Goal: Task Accomplishment & Management: Use online tool/utility

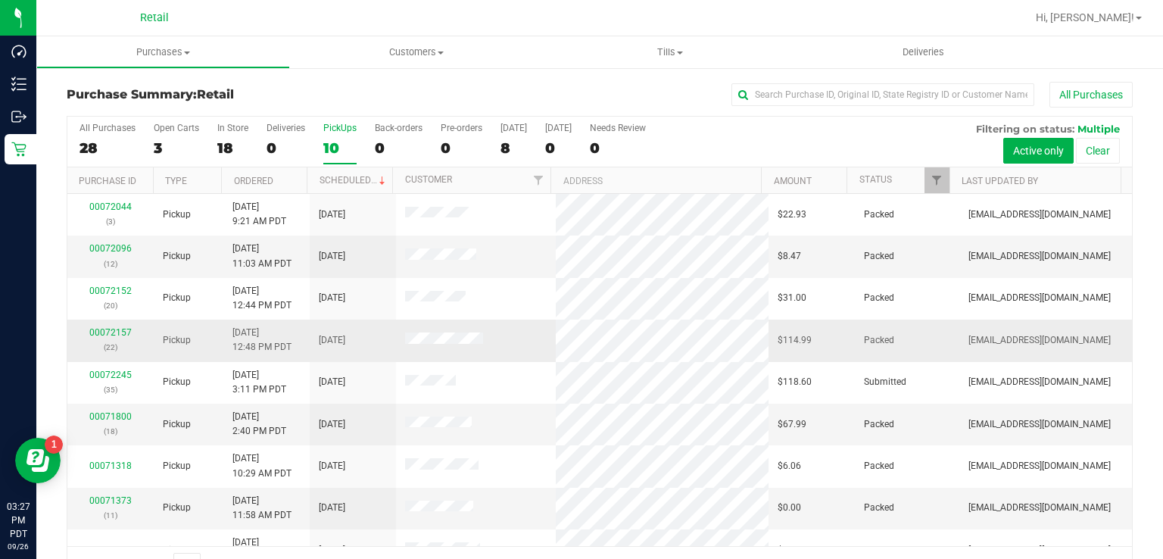
click at [98, 354] on td "00072157 (22)" at bounding box center [110, 340] width 86 height 42
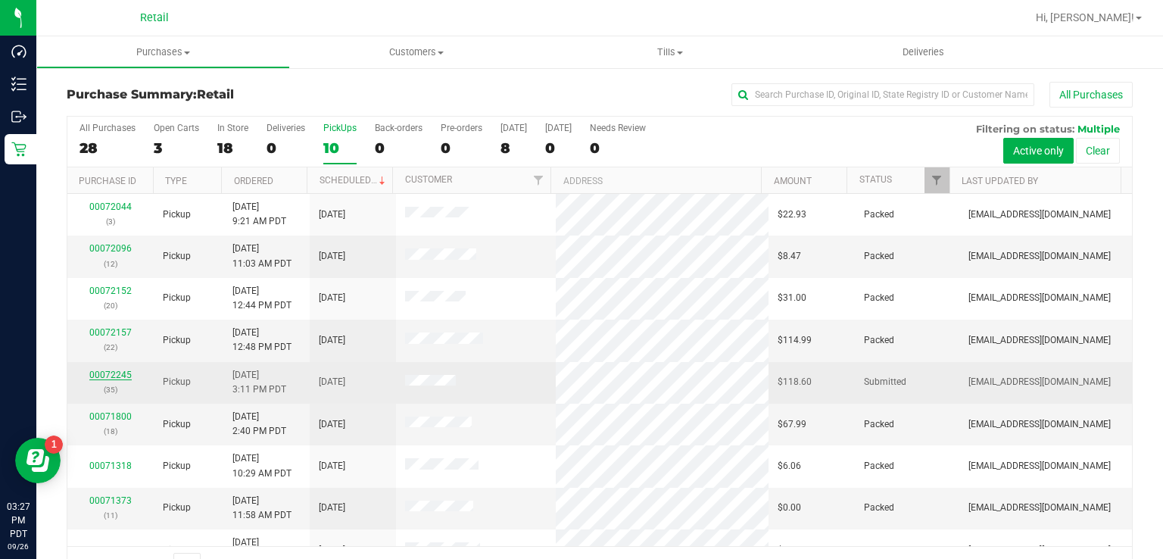
click at [98, 372] on link "00072245" at bounding box center [110, 374] width 42 height 11
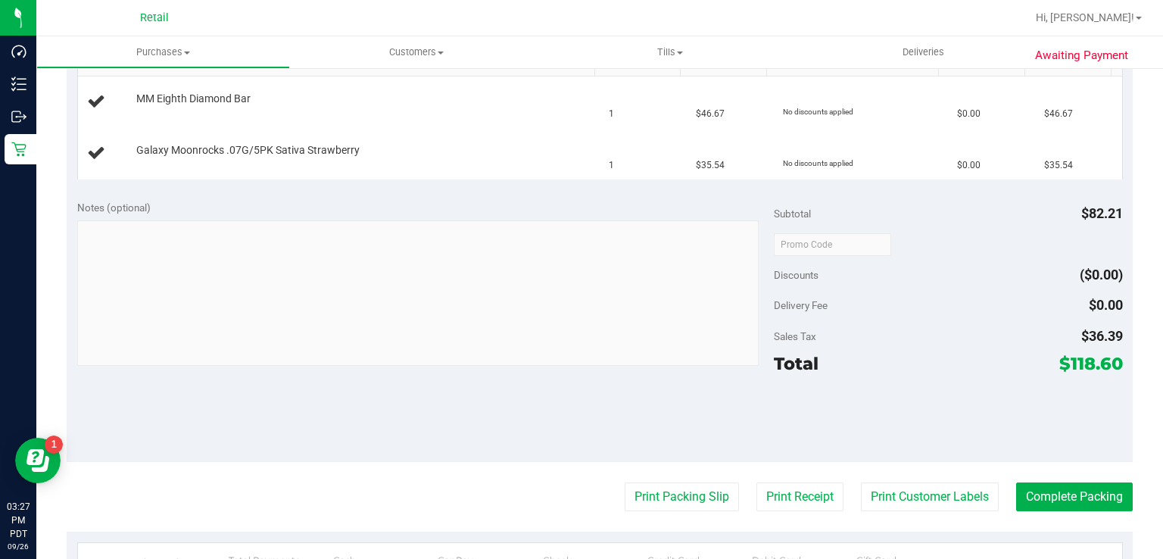
scroll to position [431, 0]
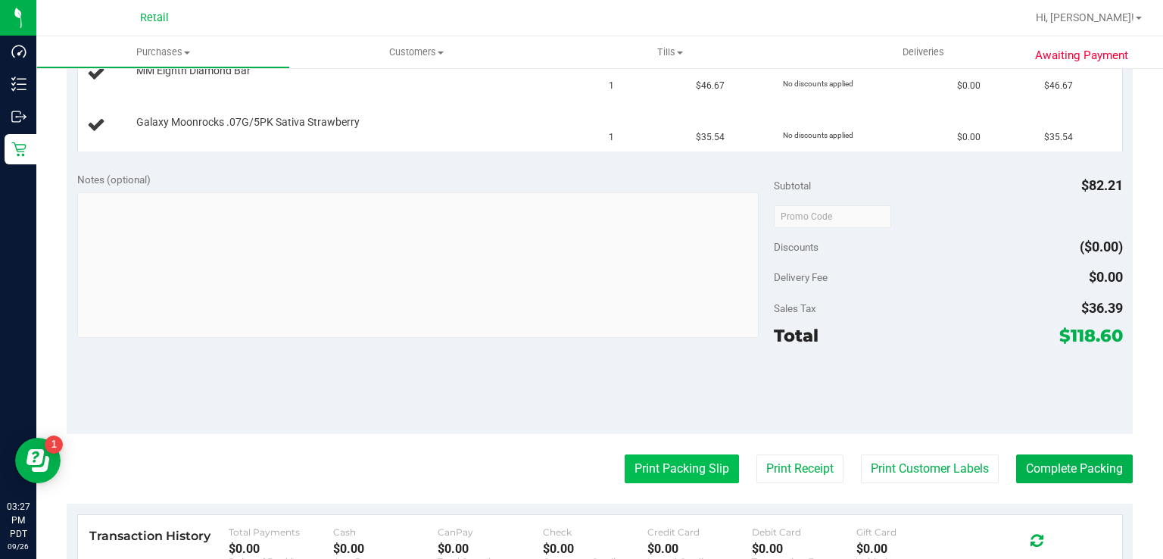
click at [668, 469] on button "Print Packing Slip" at bounding box center [681, 468] width 114 height 29
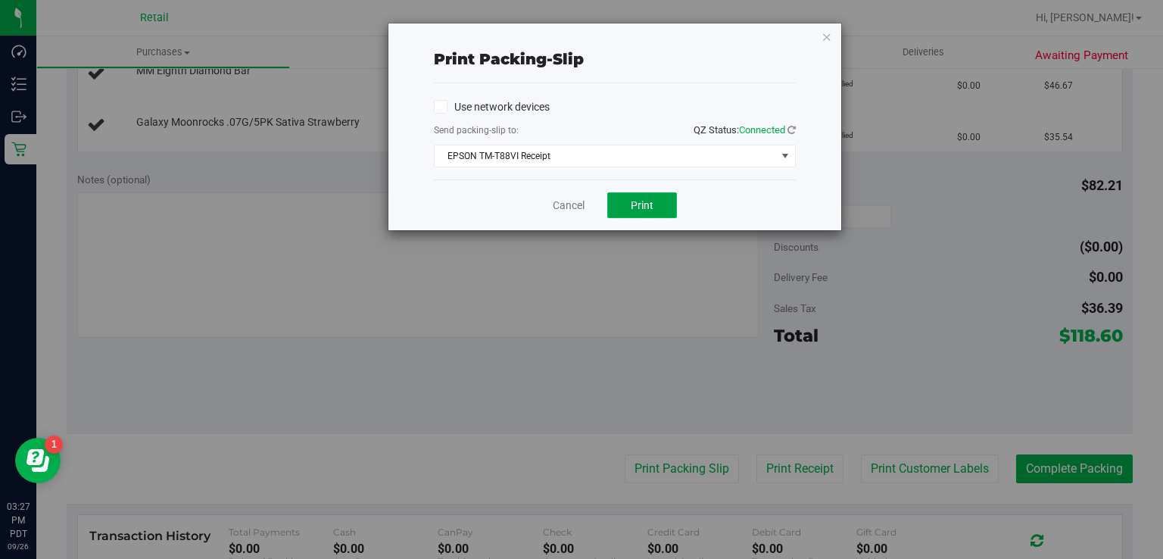
click at [644, 204] on span "Print" at bounding box center [641, 205] width 23 height 12
click at [829, 36] on icon "button" at bounding box center [826, 36] width 11 height 18
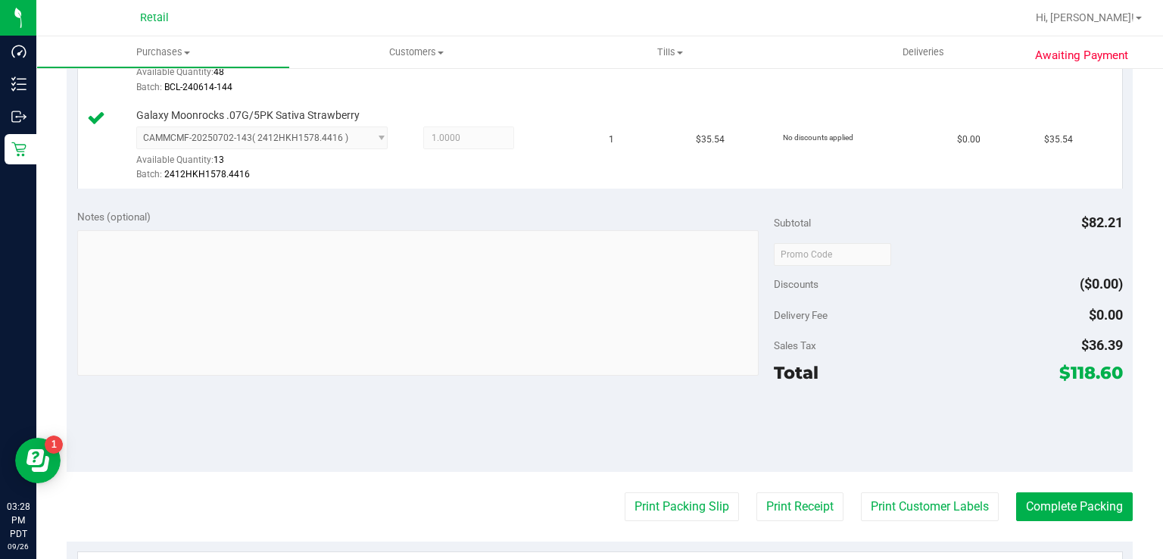
scroll to position [530, 0]
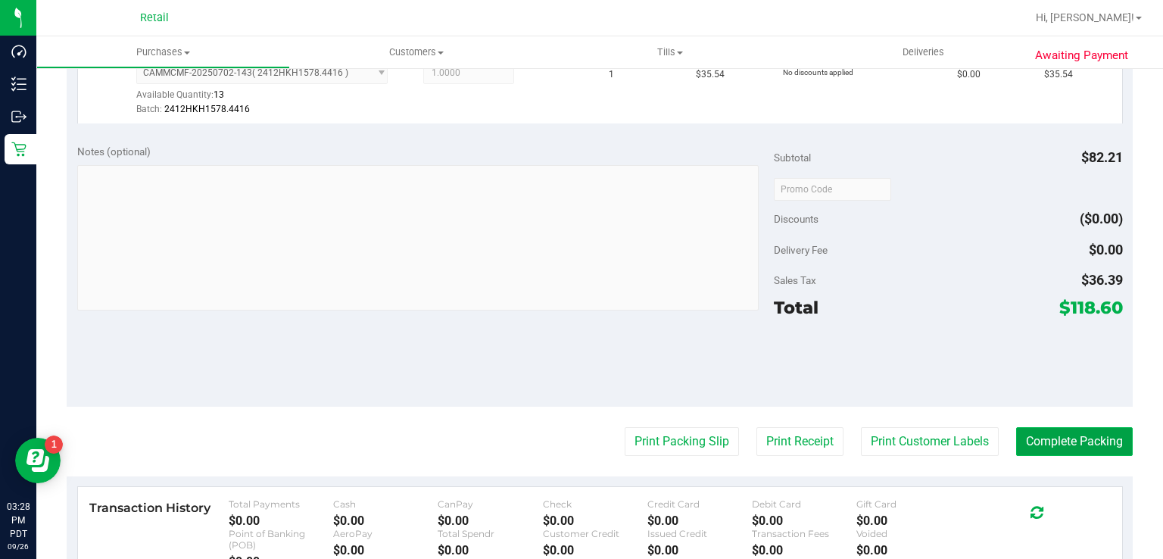
click at [1058, 428] on button "Complete Packing" at bounding box center [1074, 441] width 117 height 29
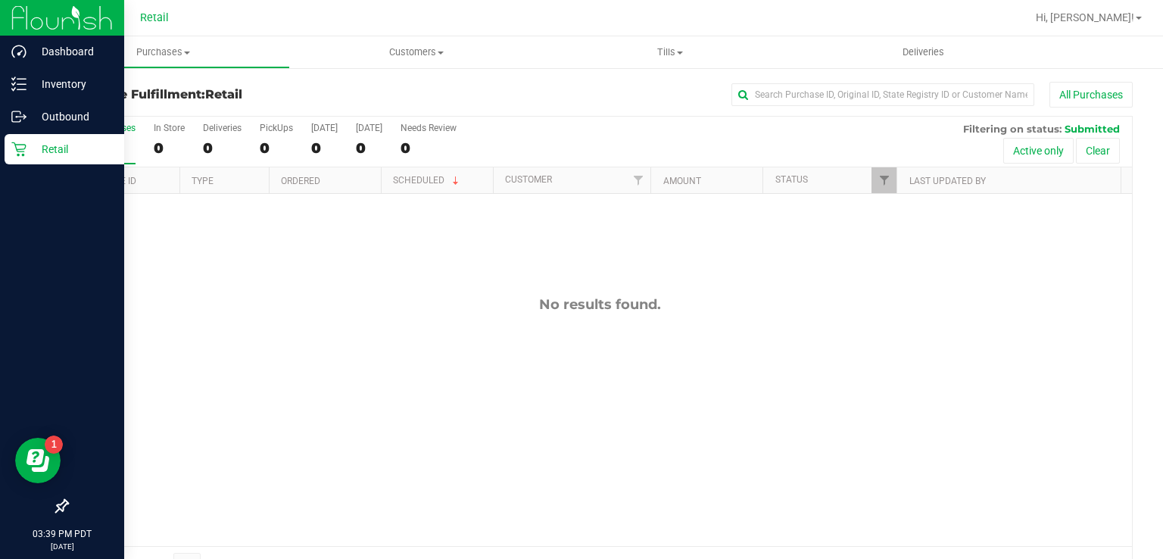
click at [33, 161] on div "Retail" at bounding box center [65, 149] width 120 height 30
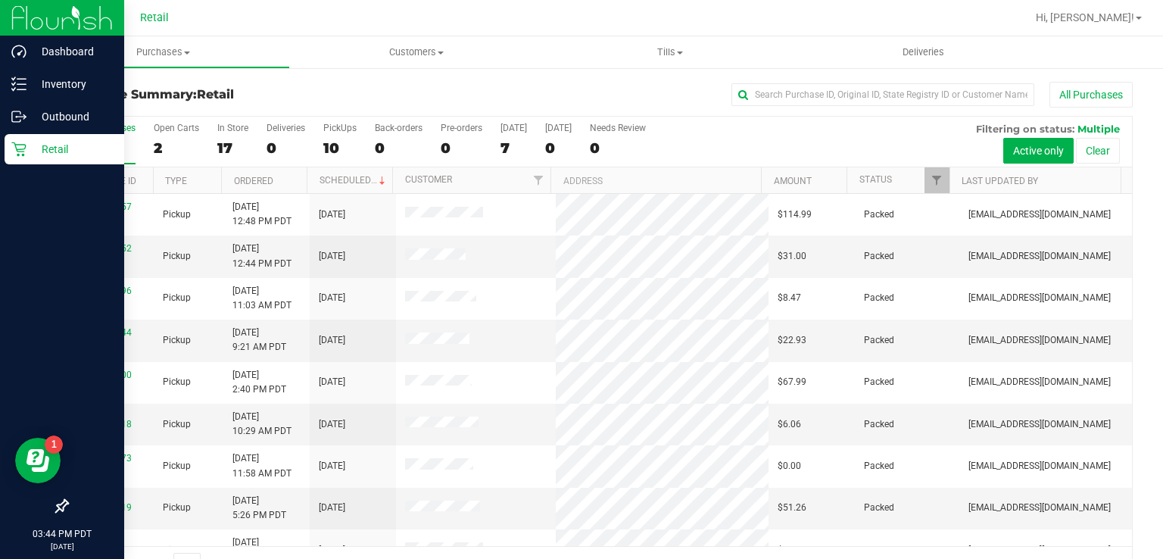
click at [46, 142] on p "Retail" at bounding box center [71, 149] width 91 height 18
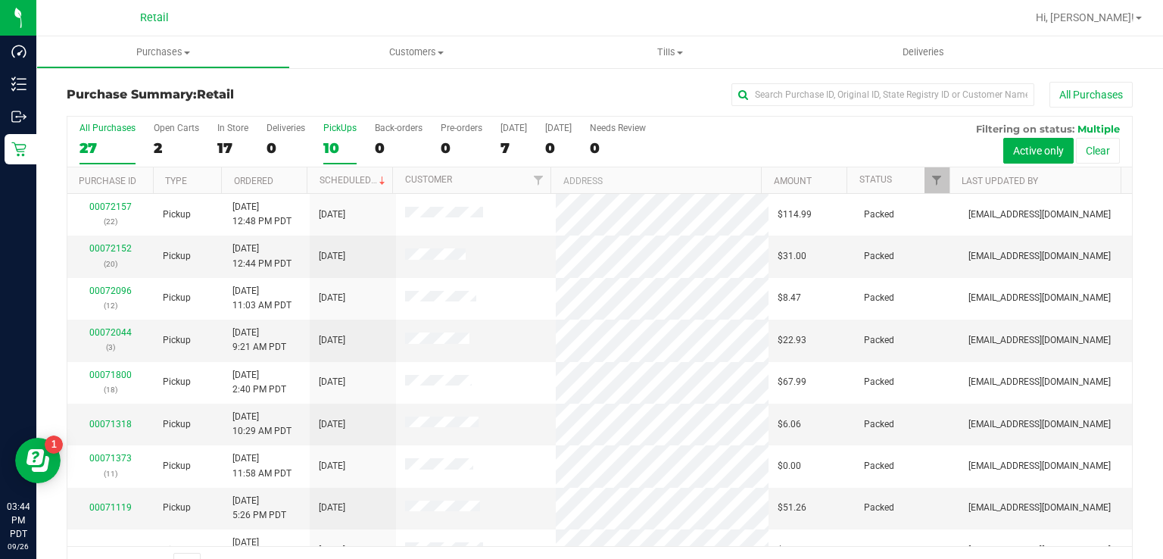
click at [339, 145] on div "10" at bounding box center [339, 147] width 33 height 17
click at [0, 0] on input "PickUps 10" at bounding box center [0, 0] width 0 height 0
click at [1101, 12] on span "Hi, [PERSON_NAME]!" at bounding box center [1084, 17] width 98 height 12
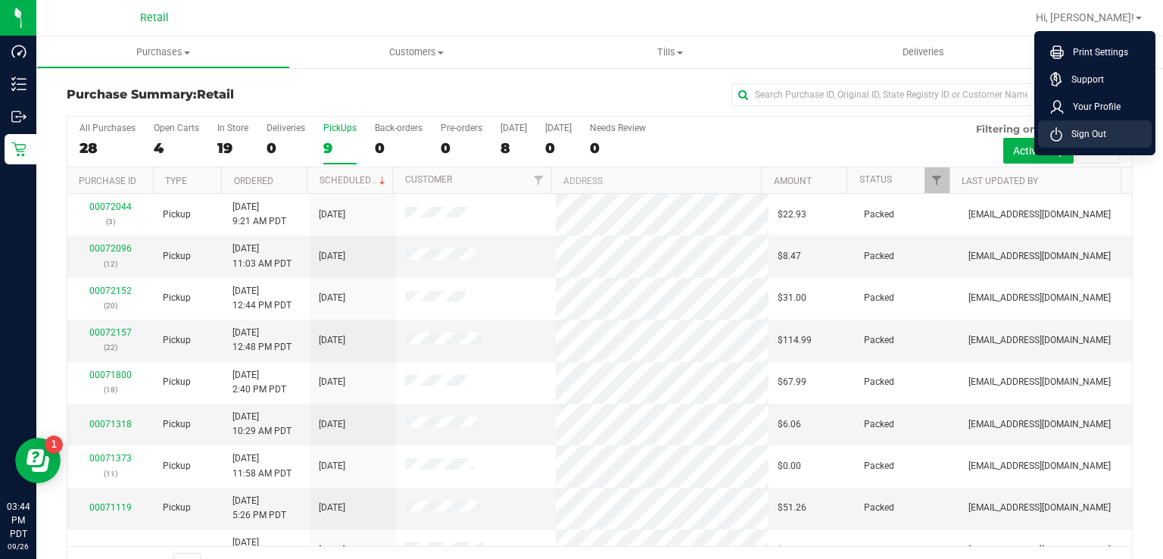
click at [1094, 130] on span "Sign Out" at bounding box center [1084, 133] width 44 height 15
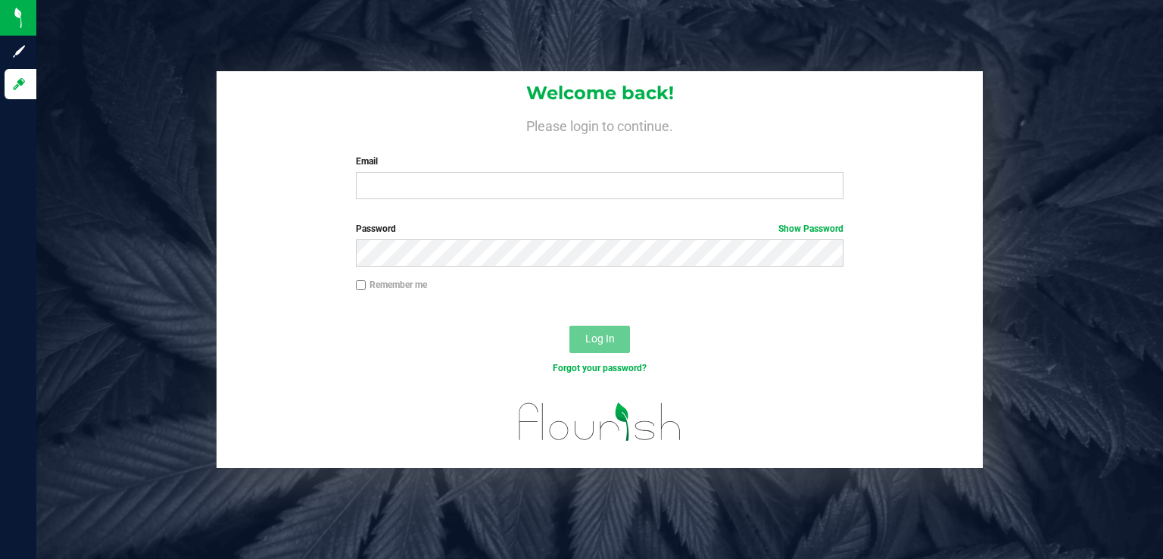
click at [554, 163] on label "Email" at bounding box center [600, 161] width 488 height 14
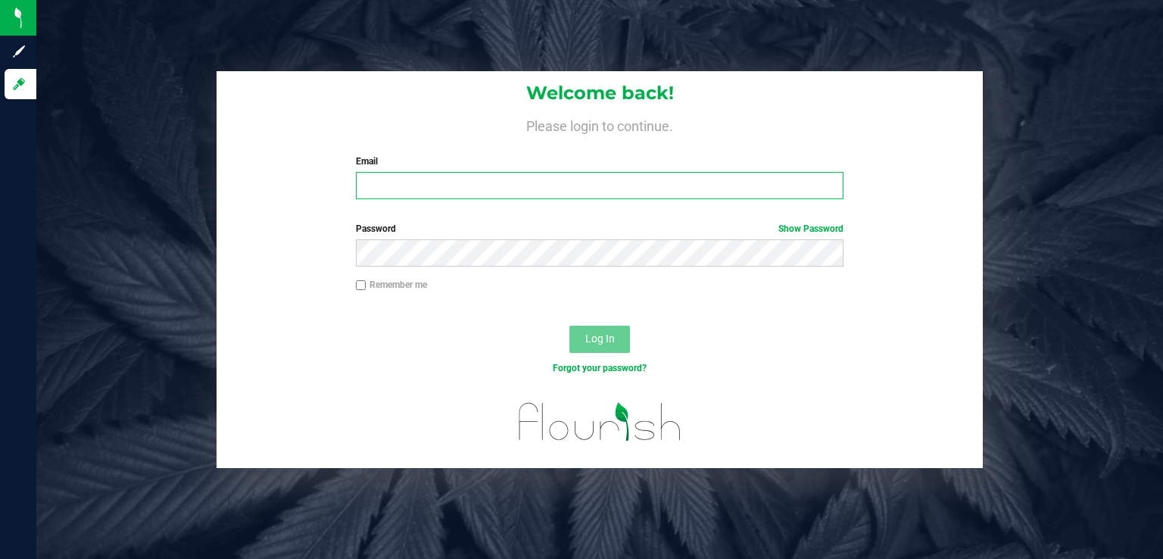
click at [554, 172] on input "Email" at bounding box center [600, 185] width 488 height 27
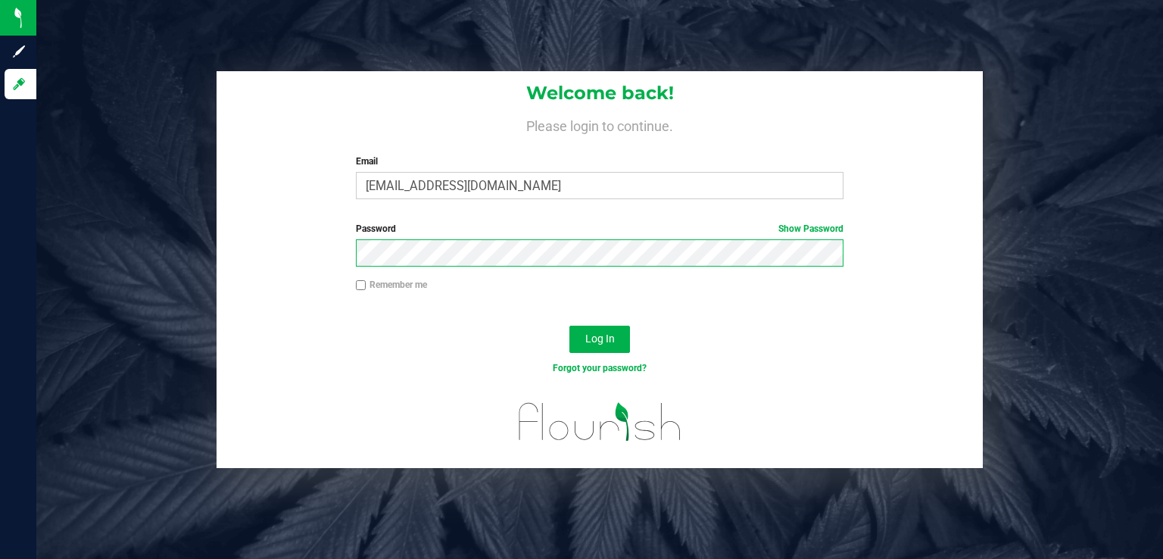
click at [569, 325] on button "Log In" at bounding box center [599, 338] width 61 height 27
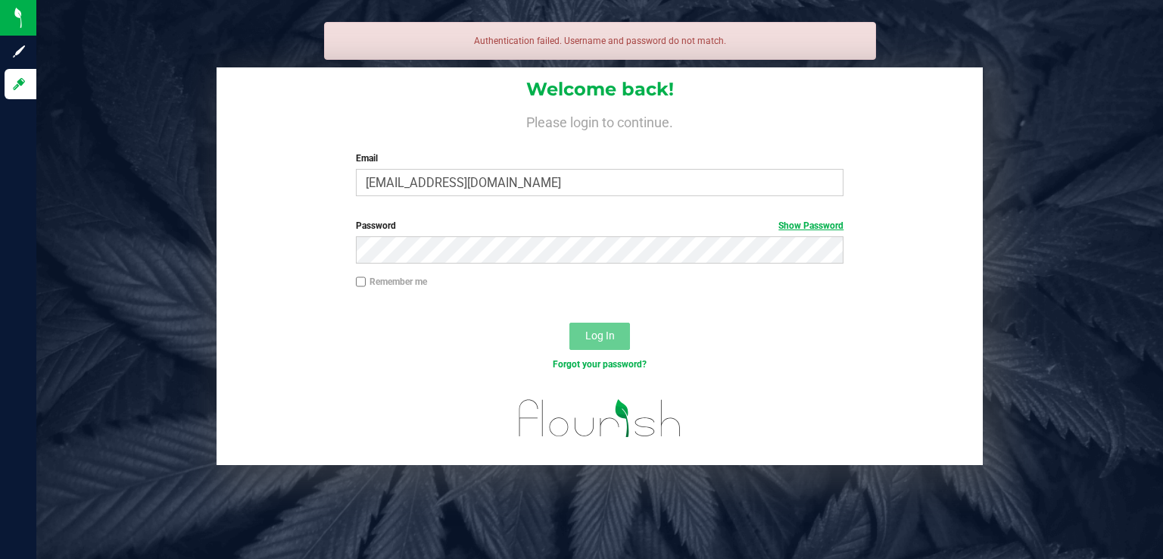
click at [828, 221] on link "Show Password" at bounding box center [810, 225] width 65 height 11
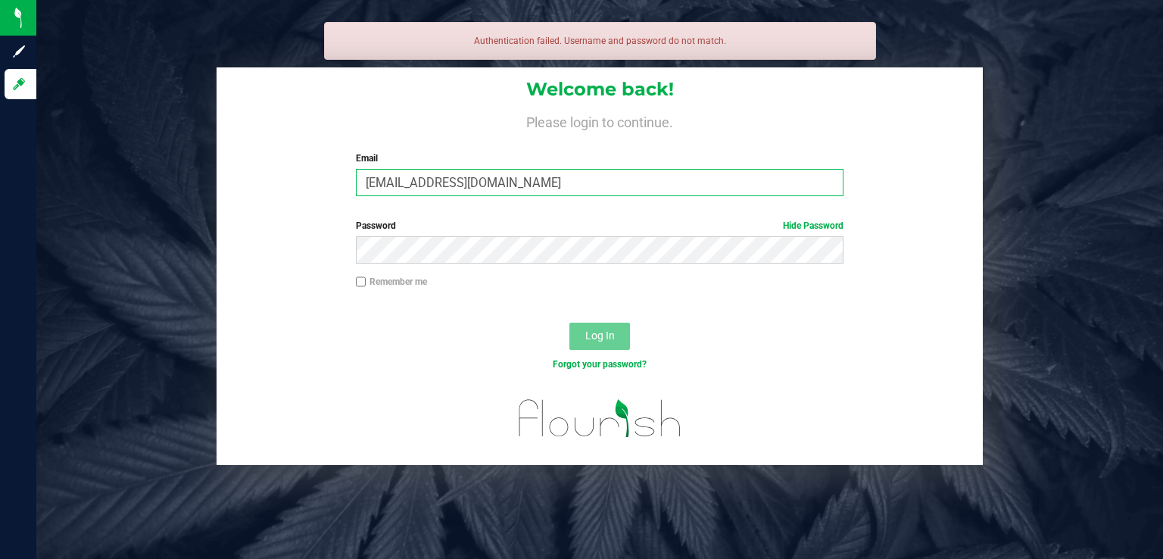
click at [711, 182] on input "[EMAIL_ADDRESS][DOMAIN_NAME]" at bounding box center [600, 182] width 488 height 27
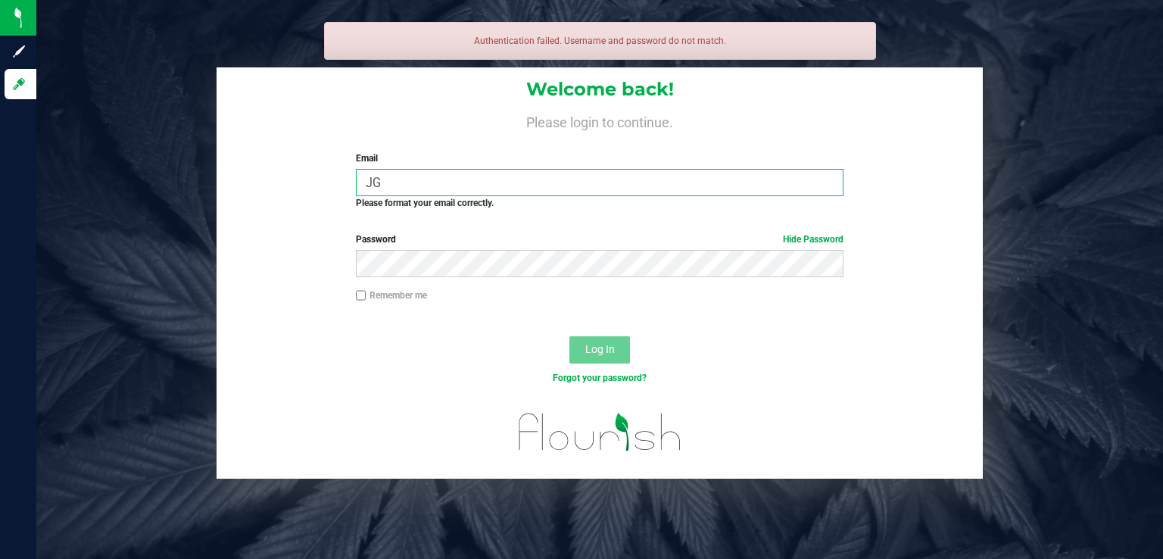
type input "J"
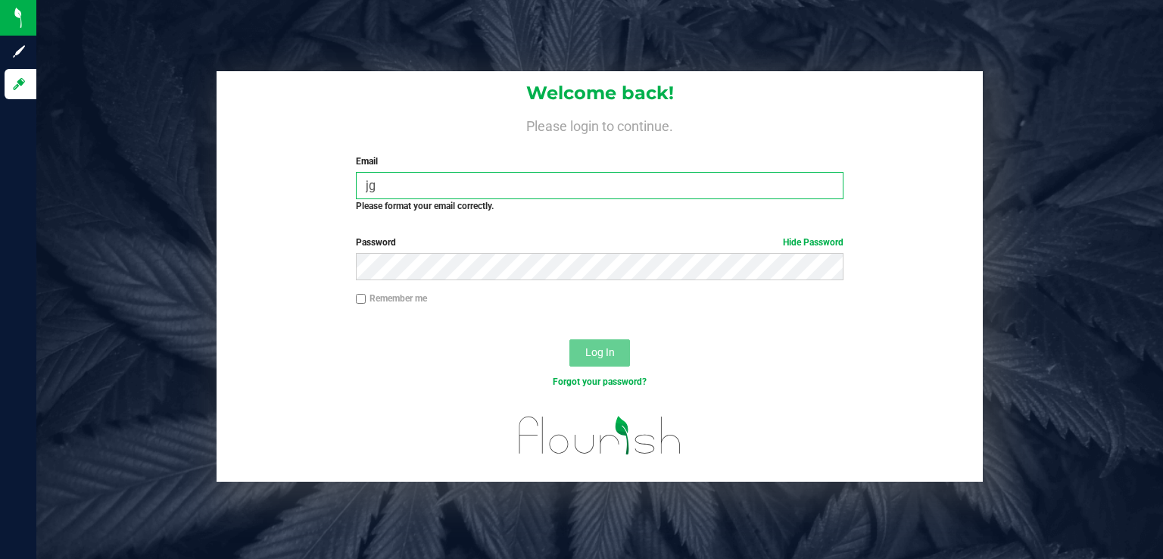
type input "[EMAIL_ADDRESS][DOMAIN_NAME]"
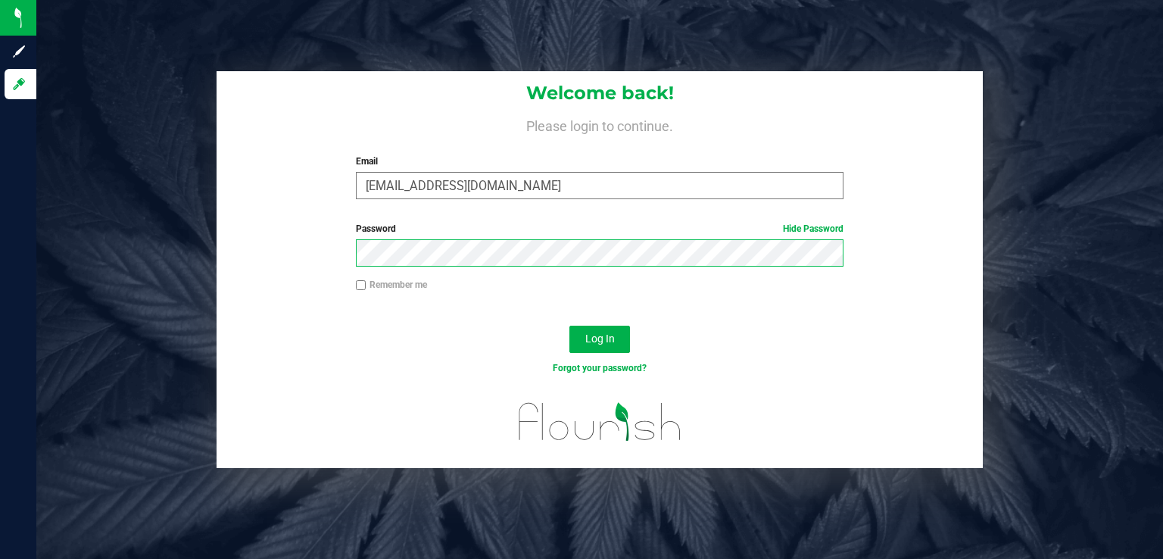
click at [569, 325] on button "Log In" at bounding box center [599, 338] width 61 height 27
